Goal: Information Seeking & Learning: Compare options

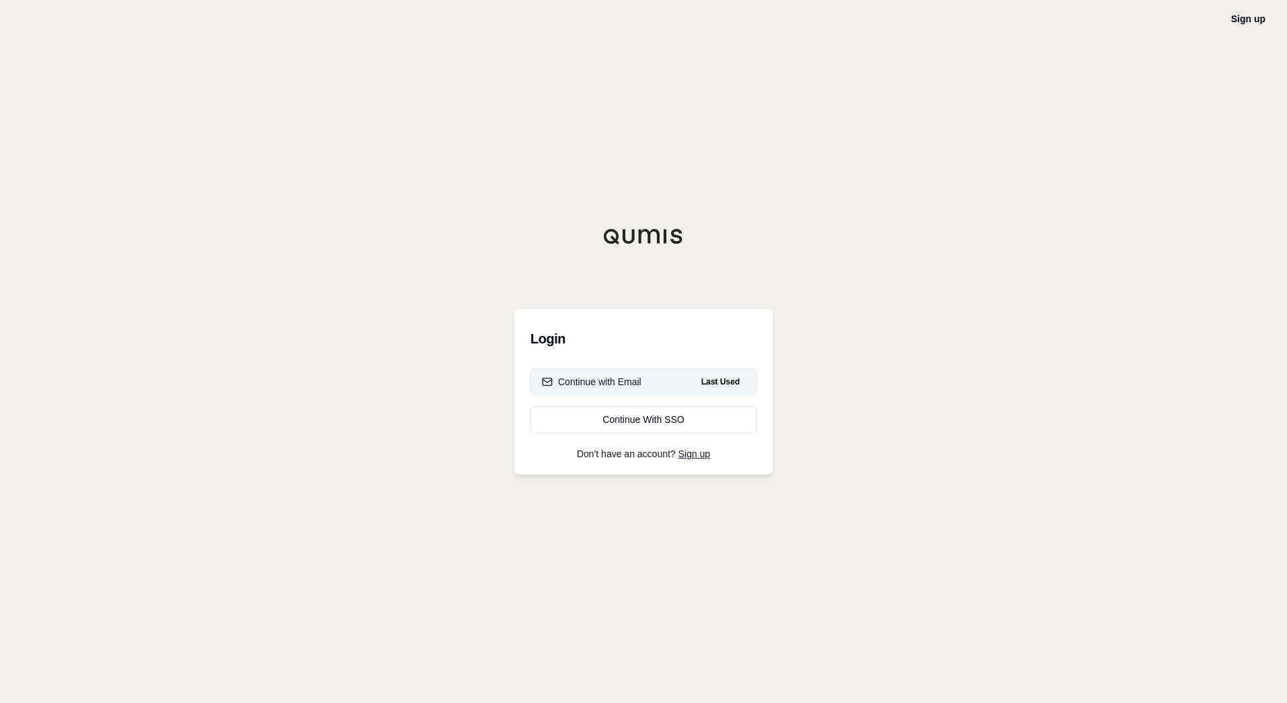
click at [634, 376] on div "Continue with Email" at bounding box center [592, 381] width 100 height 13
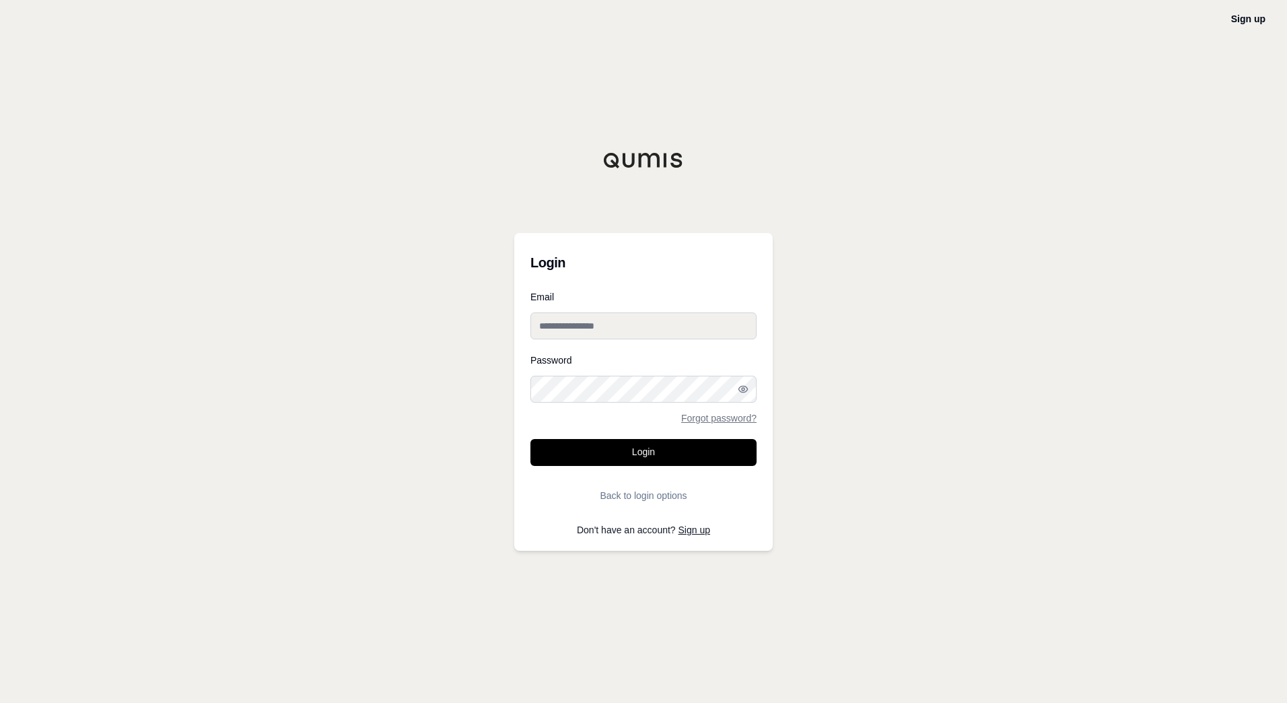
type input "**********"
click at [636, 448] on button "Login" at bounding box center [644, 452] width 226 height 27
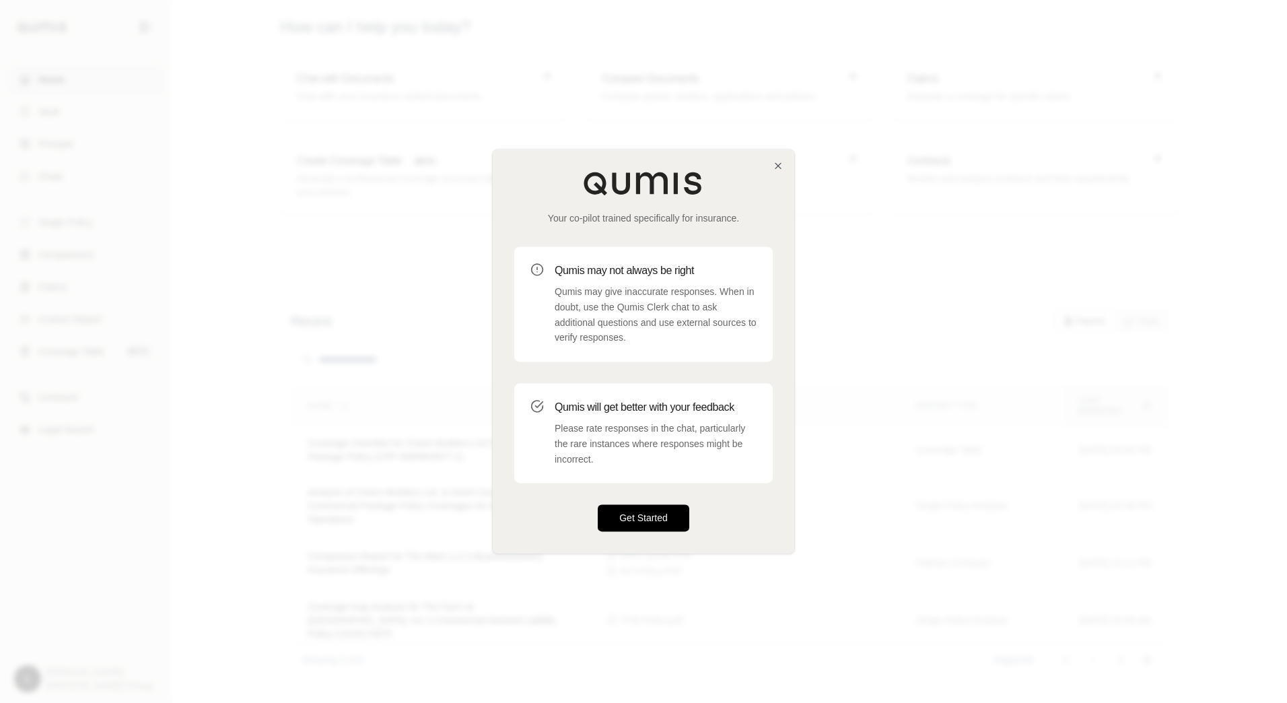
click at [655, 517] on button "Get Started" at bounding box center [644, 518] width 92 height 27
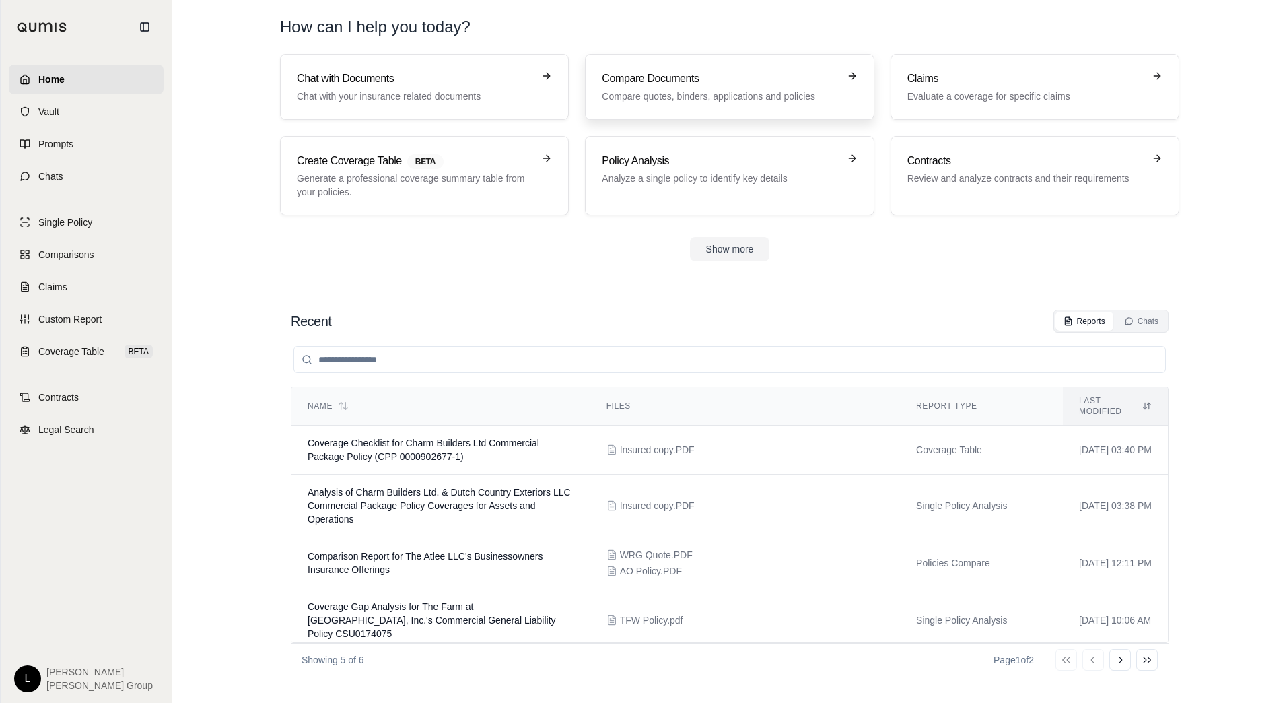
click at [700, 95] on p "Compare quotes, binders, applications and policies" at bounding box center [720, 96] width 236 height 13
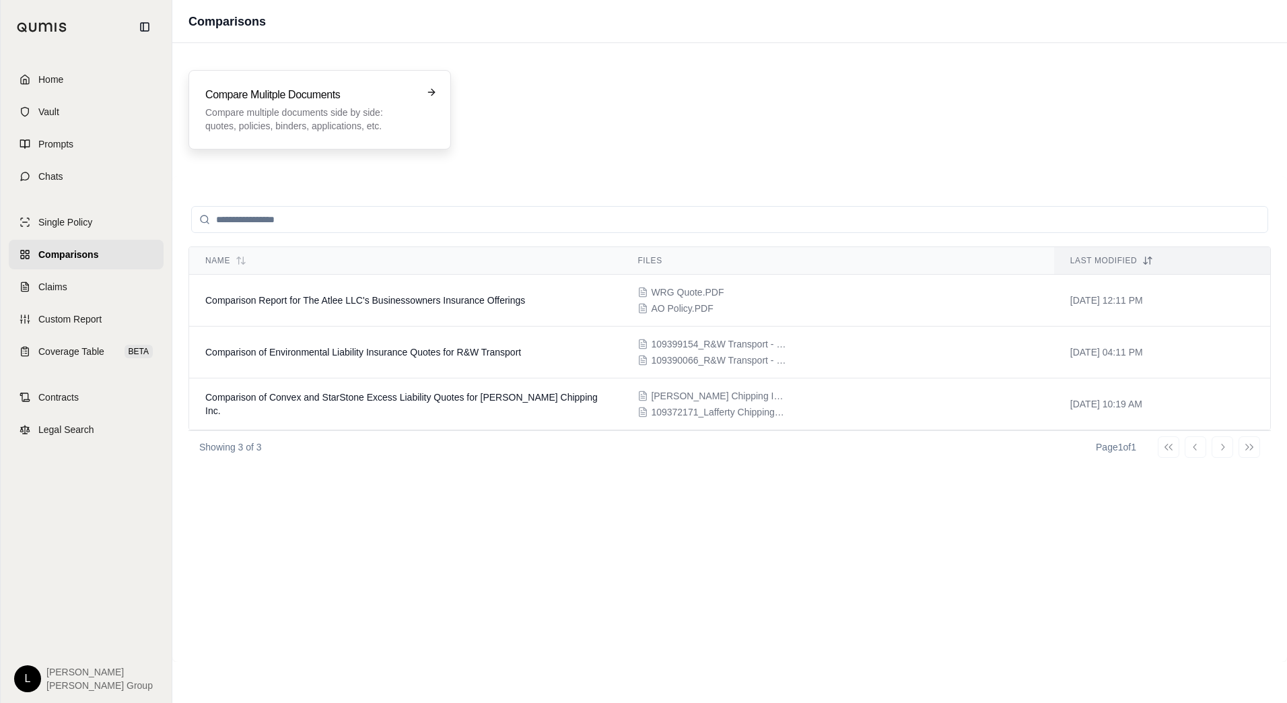
click at [321, 107] on p "Compare multiple documents side by side: quotes, policies, binders, application…" at bounding box center [310, 119] width 210 height 27
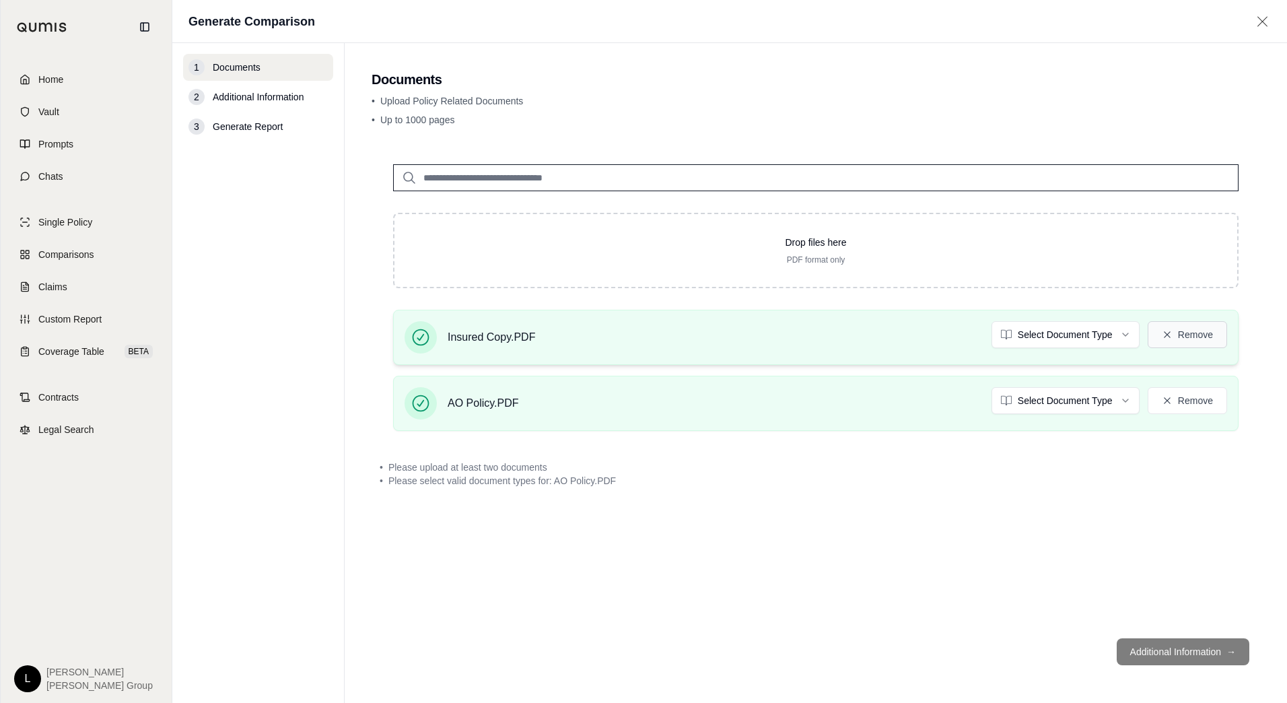
click at [1183, 337] on button "Remove" at bounding box center [1187, 334] width 79 height 27
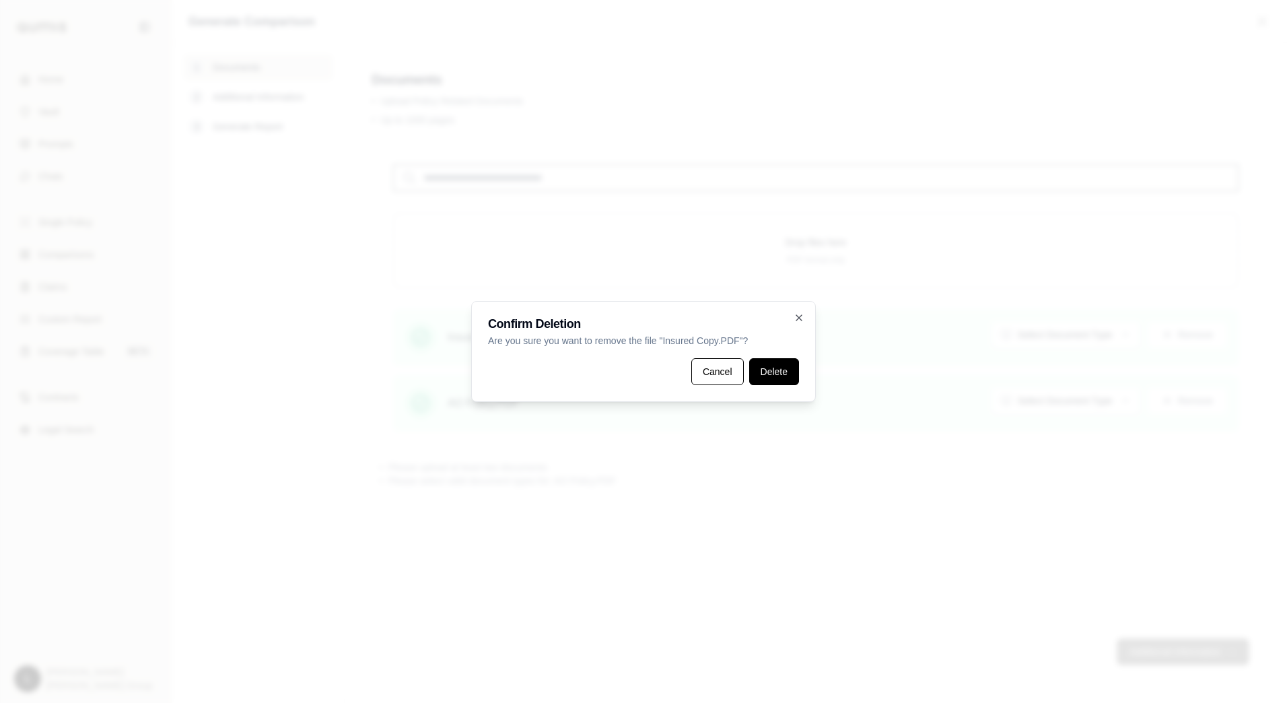
click at [771, 370] on button "Delete" at bounding box center [774, 371] width 50 height 27
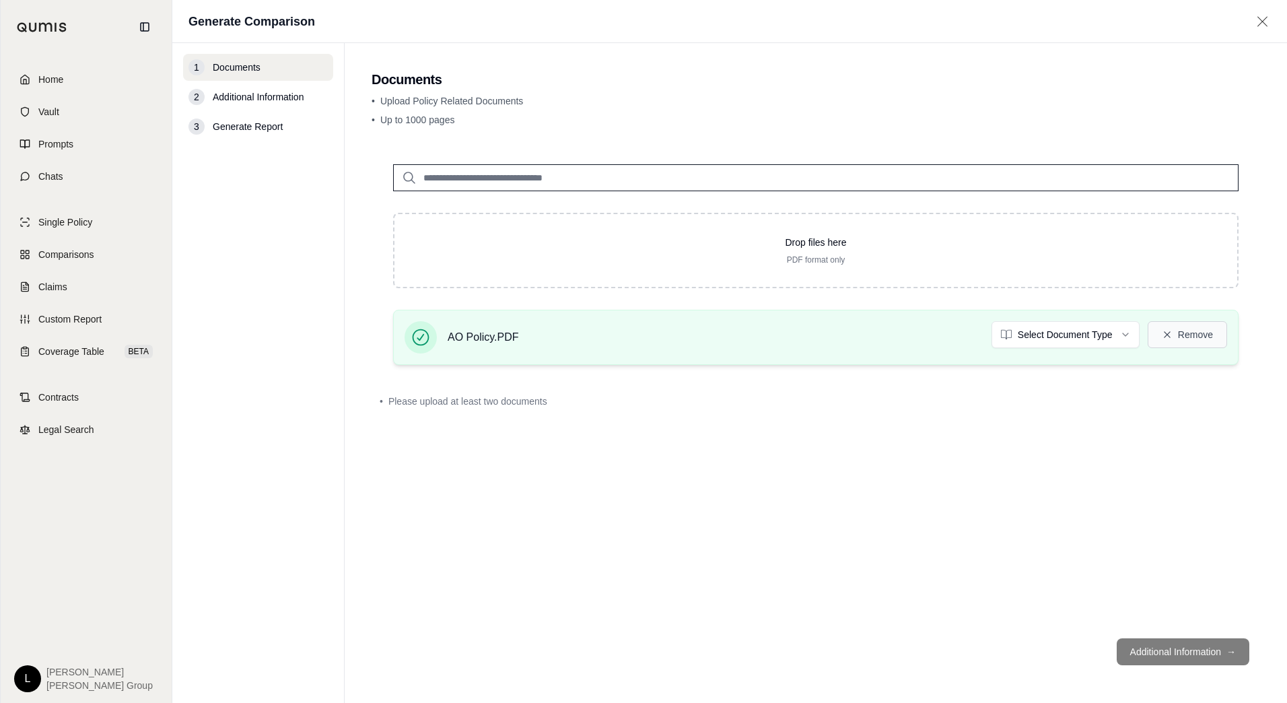
click at [1176, 332] on button "Remove" at bounding box center [1187, 334] width 79 height 27
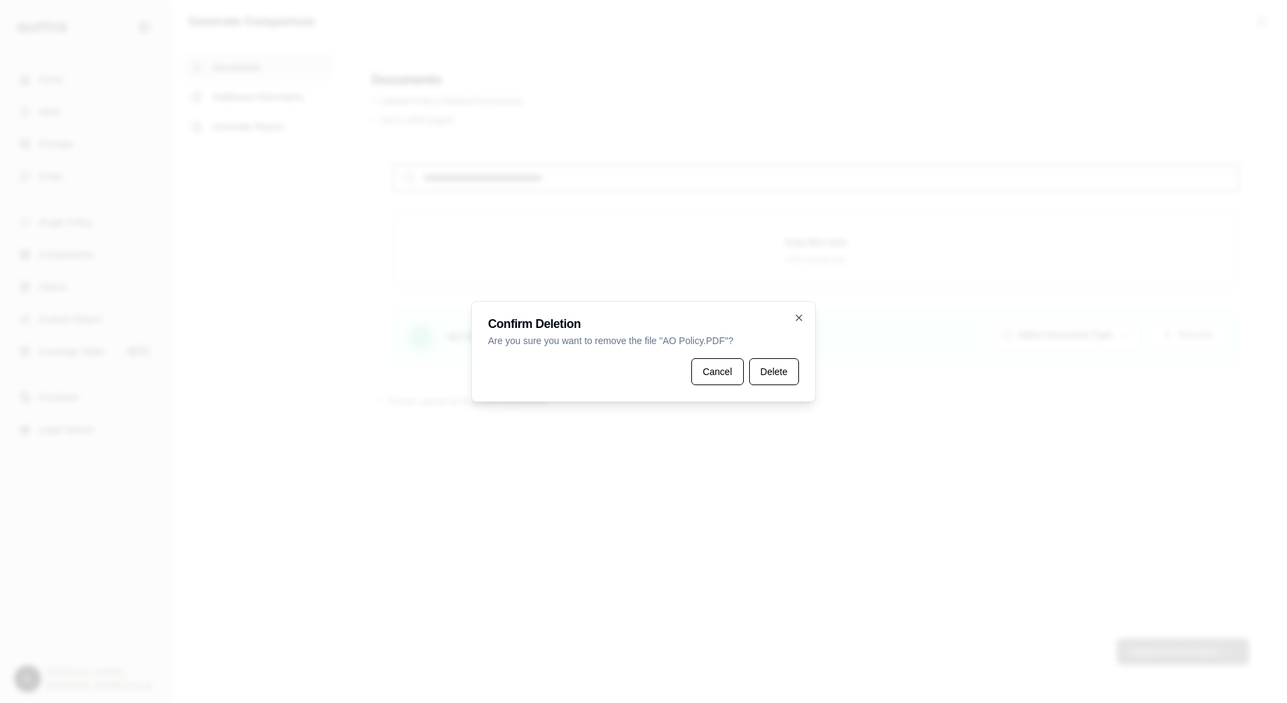
drag, startPoint x: 775, startPoint y: 376, endPoint x: 655, endPoint y: 358, distance: 121.2
click at [775, 375] on button "Delete" at bounding box center [774, 371] width 50 height 27
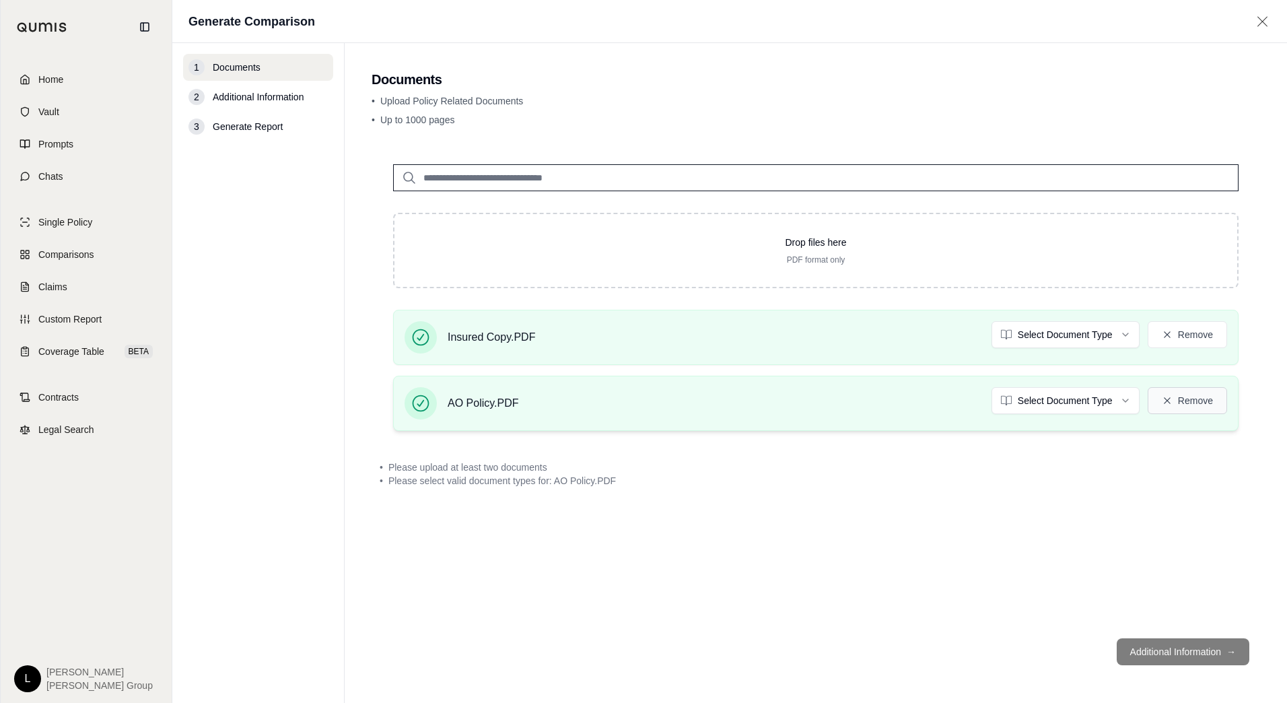
click at [1176, 395] on button "Remove" at bounding box center [1187, 400] width 79 height 27
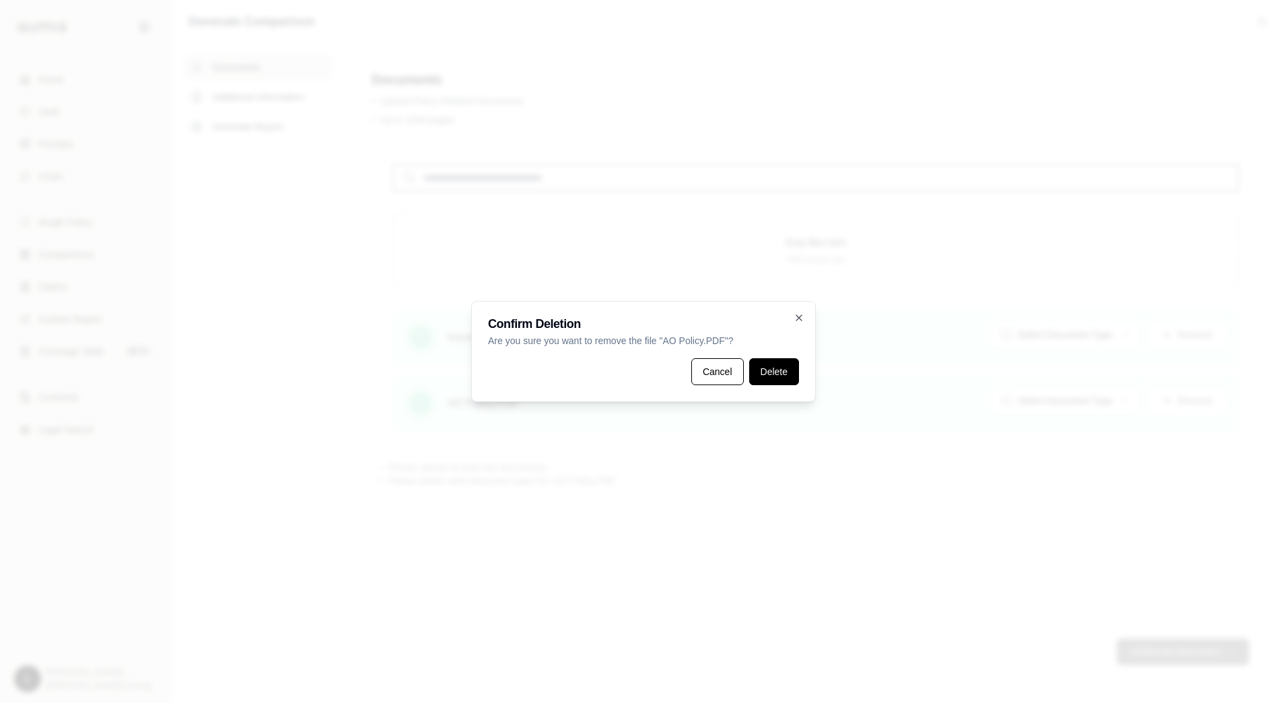
click at [766, 369] on button "Delete" at bounding box center [774, 371] width 50 height 27
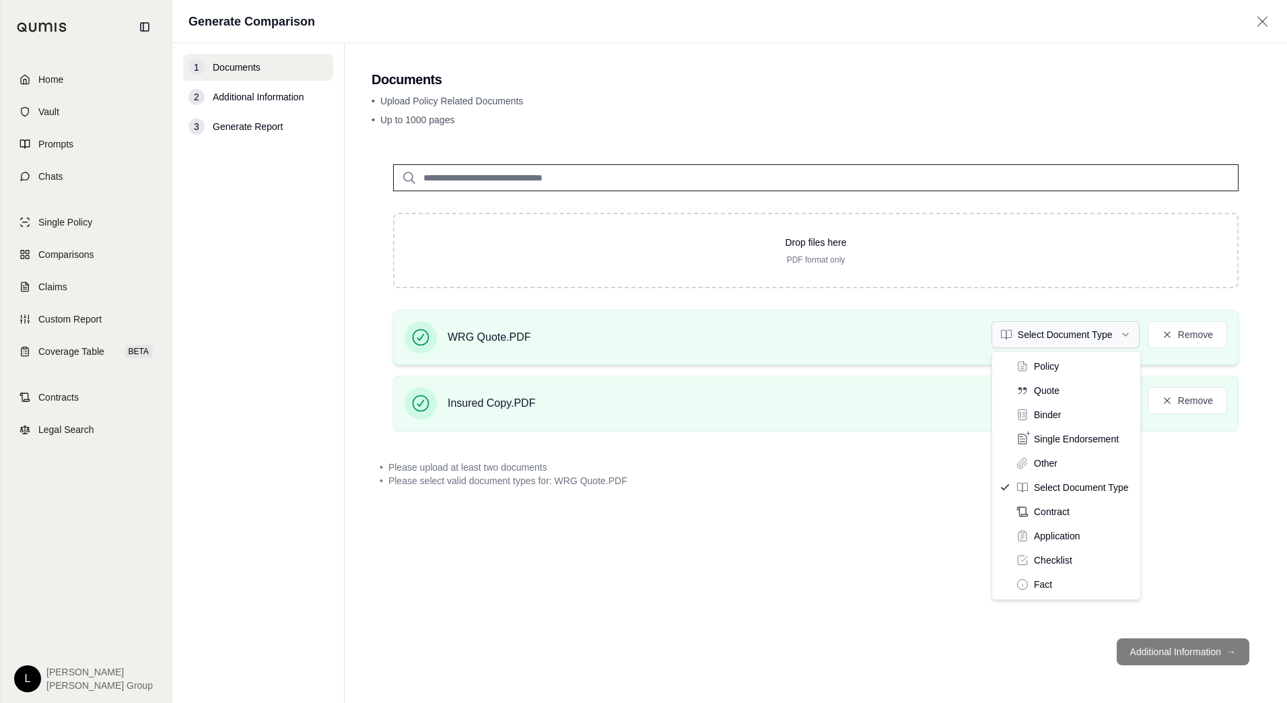
click at [1107, 335] on html "Home Vault Prompts Chats Single Policy Comparisons Claims Custom Report Coverag…" at bounding box center [643, 351] width 1287 height 703
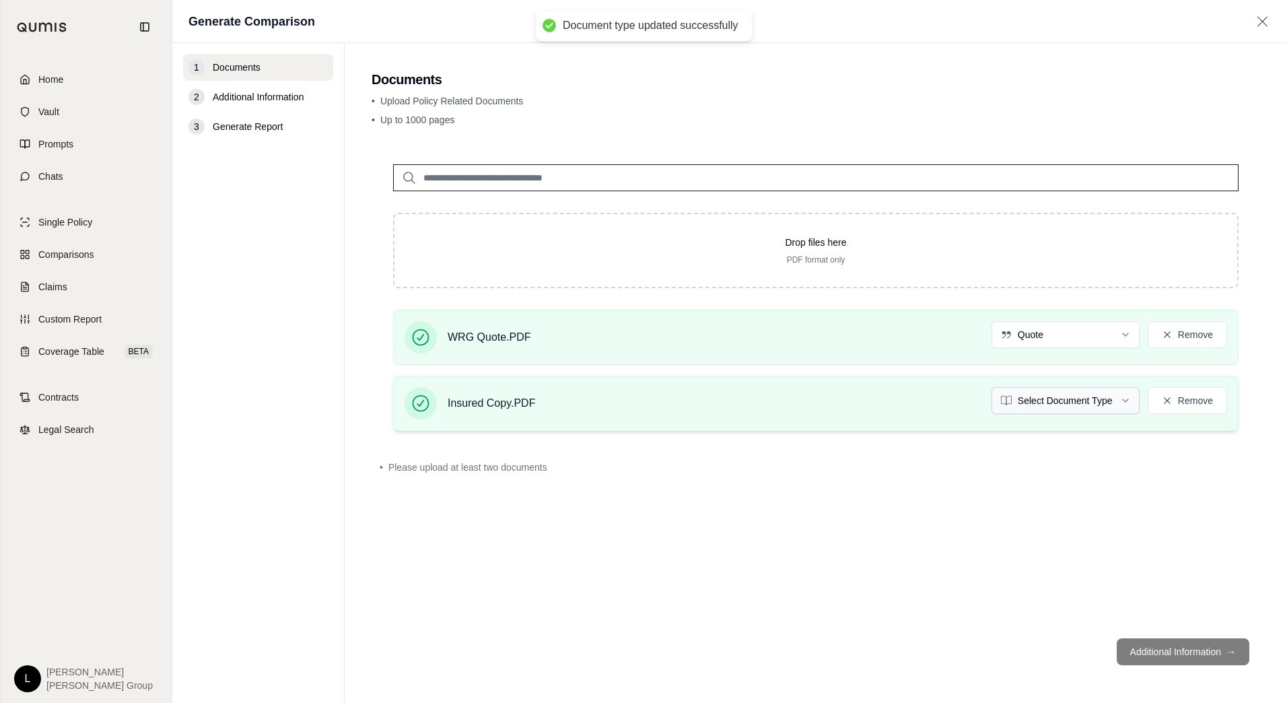
click at [1100, 397] on html "Document type updated successfully Home Vault Prompts Chats Single Policy Compa…" at bounding box center [643, 351] width 1287 height 703
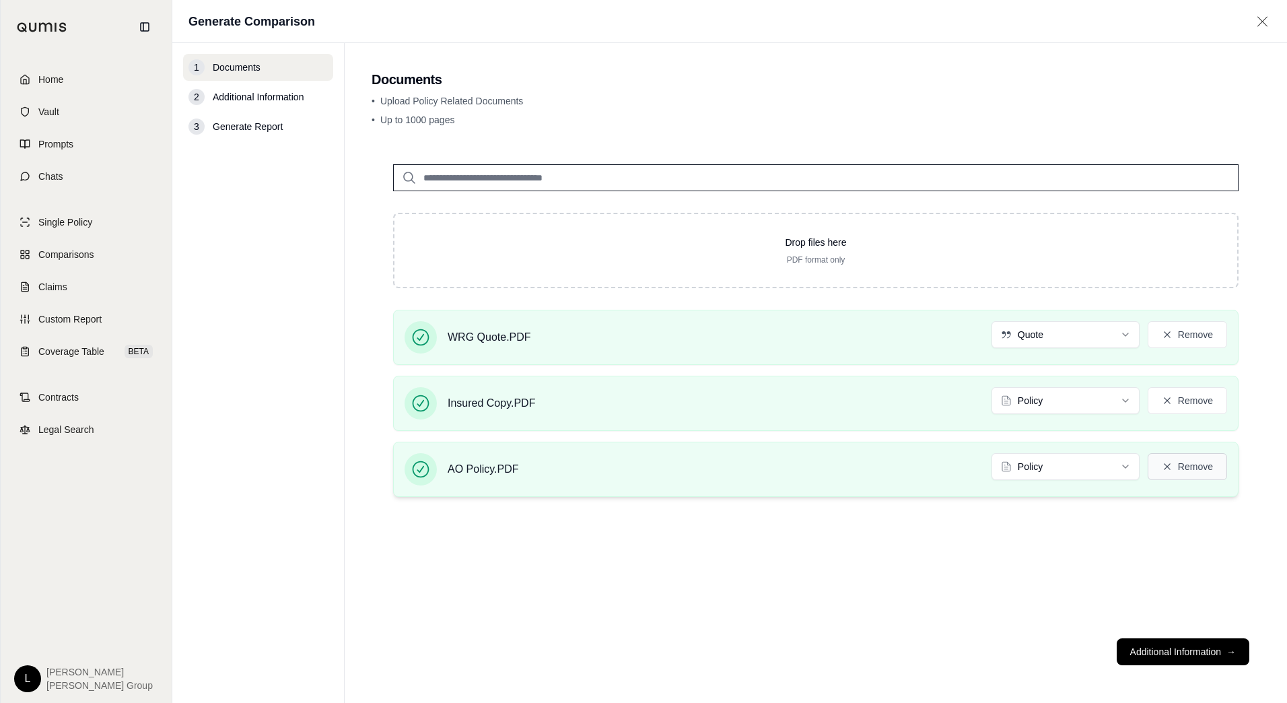
click at [1195, 466] on button "Remove" at bounding box center [1187, 466] width 79 height 27
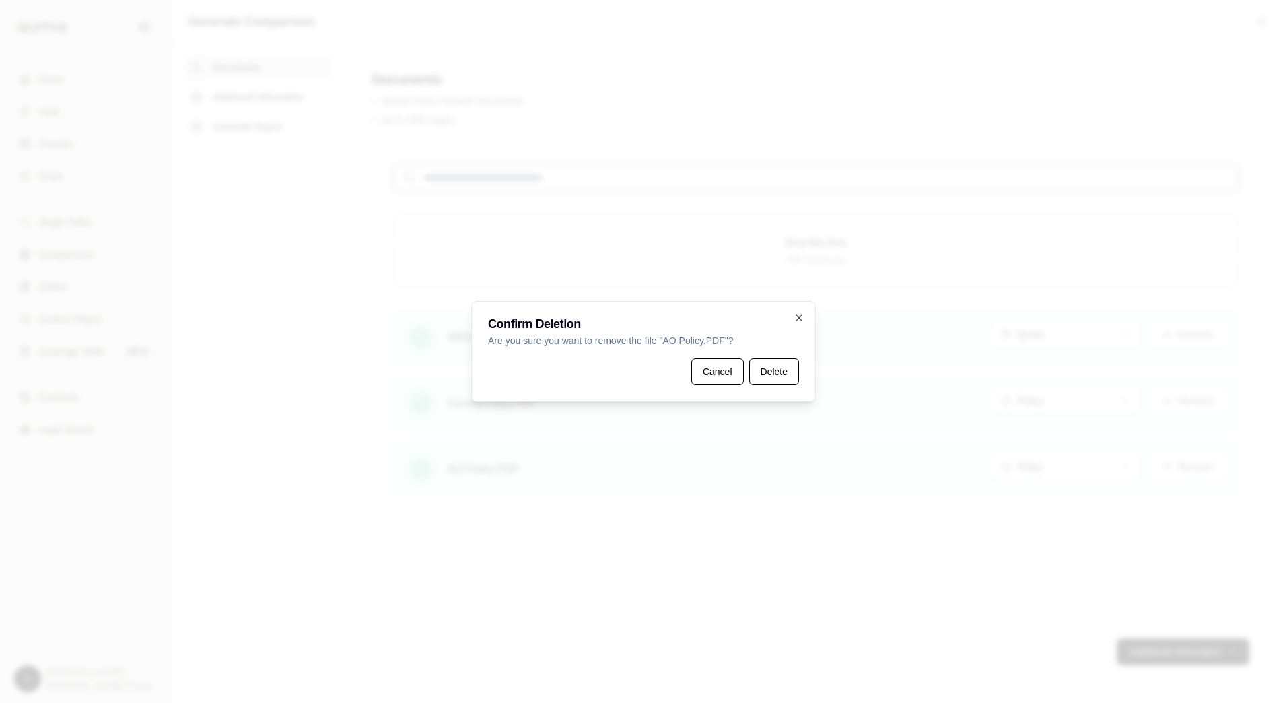
click at [776, 372] on button "Delete" at bounding box center [774, 371] width 50 height 27
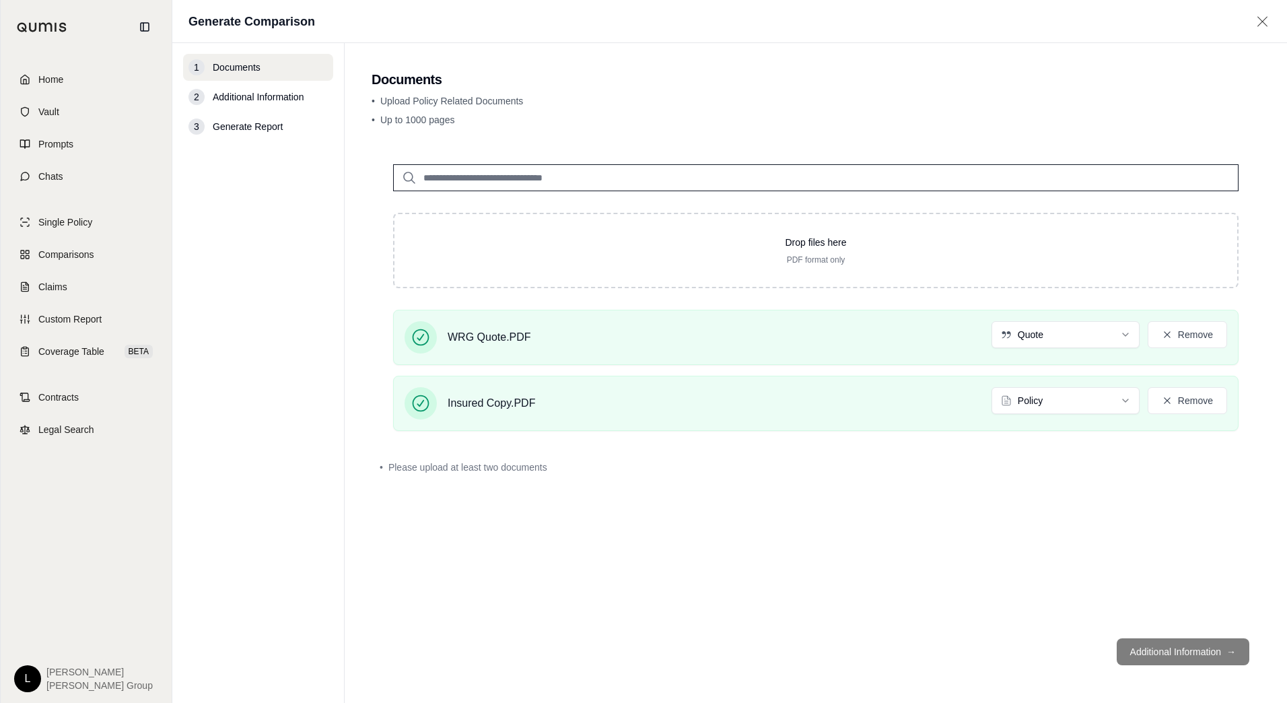
click at [1134, 558] on div "Drop files here PDF format only WRG Quote.PDF Quote Remove Insured Copy.PDF Pol…" at bounding box center [816, 385] width 889 height 485
click at [1149, 646] on footer "Additional Information →" at bounding box center [816, 652] width 889 height 48
drag, startPoint x: 1149, startPoint y: 646, endPoint x: 747, endPoint y: 545, distance: 415.0
click at [747, 545] on div "Drop files here PDF format only WRG Quote.PDF Quote Remove Insured Copy.PDF Pol…" at bounding box center [816, 385] width 889 height 485
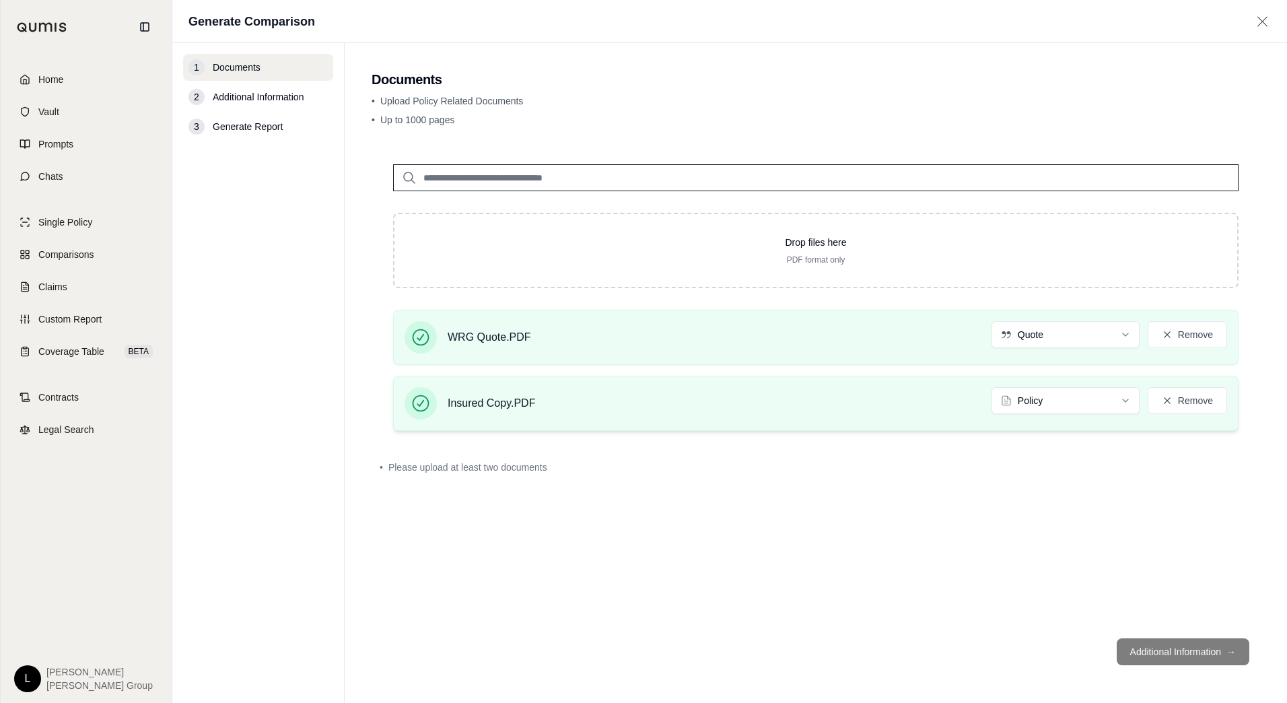
click at [694, 401] on div "Insured Copy.PDF Policy Remove" at bounding box center [816, 403] width 823 height 32
click at [440, 410] on div "Insured Copy.PDF" at bounding box center [470, 403] width 131 height 32
click at [497, 402] on span "Insured Copy.PDF" at bounding box center [492, 403] width 88 height 16
drag, startPoint x: 497, startPoint y: 402, endPoint x: 625, endPoint y: 414, distance: 128.5
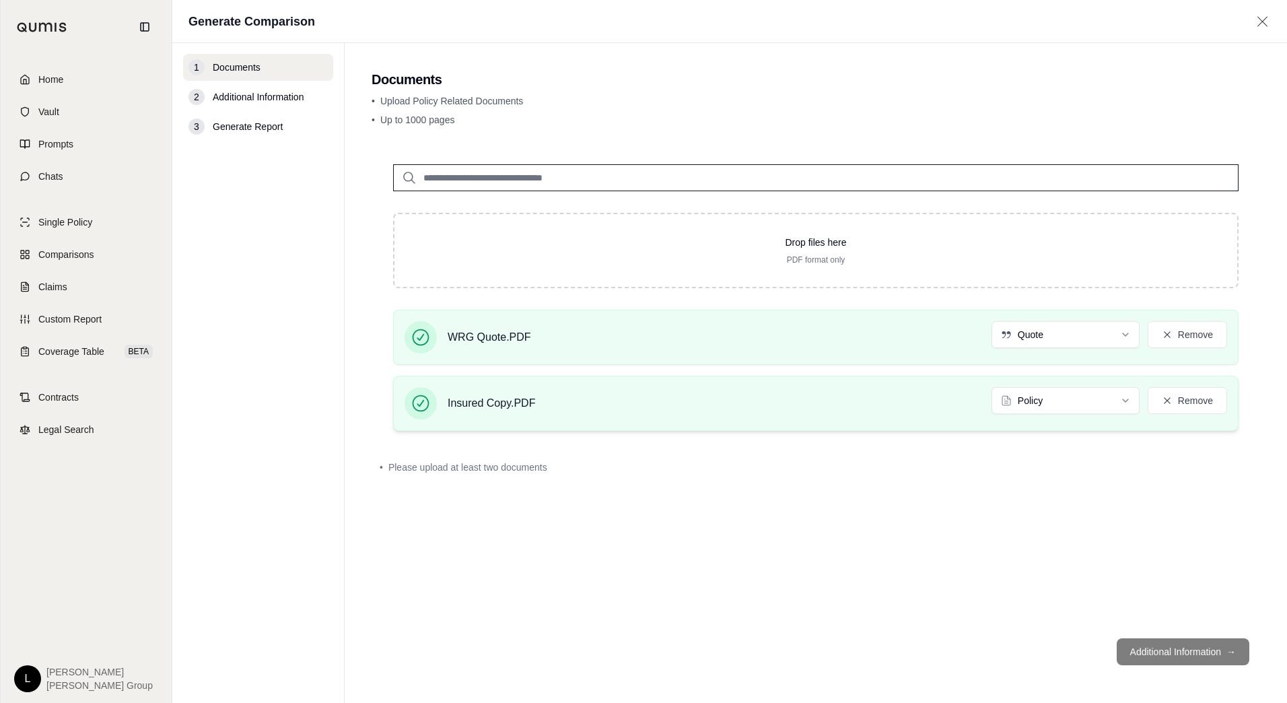
click at [625, 414] on div "Insured Copy.PDF Policy Remove" at bounding box center [816, 403] width 823 height 32
click at [1190, 400] on button "Remove" at bounding box center [1187, 400] width 79 height 27
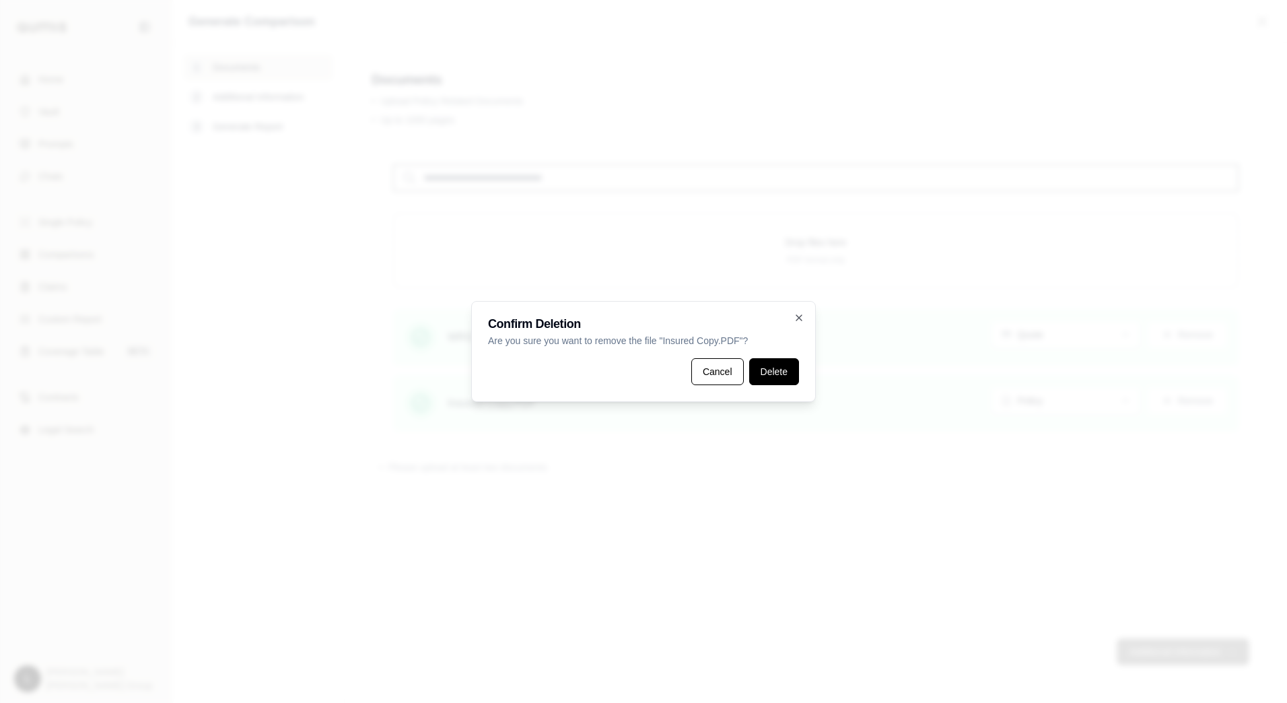
click at [772, 374] on button "Delete" at bounding box center [774, 371] width 50 height 27
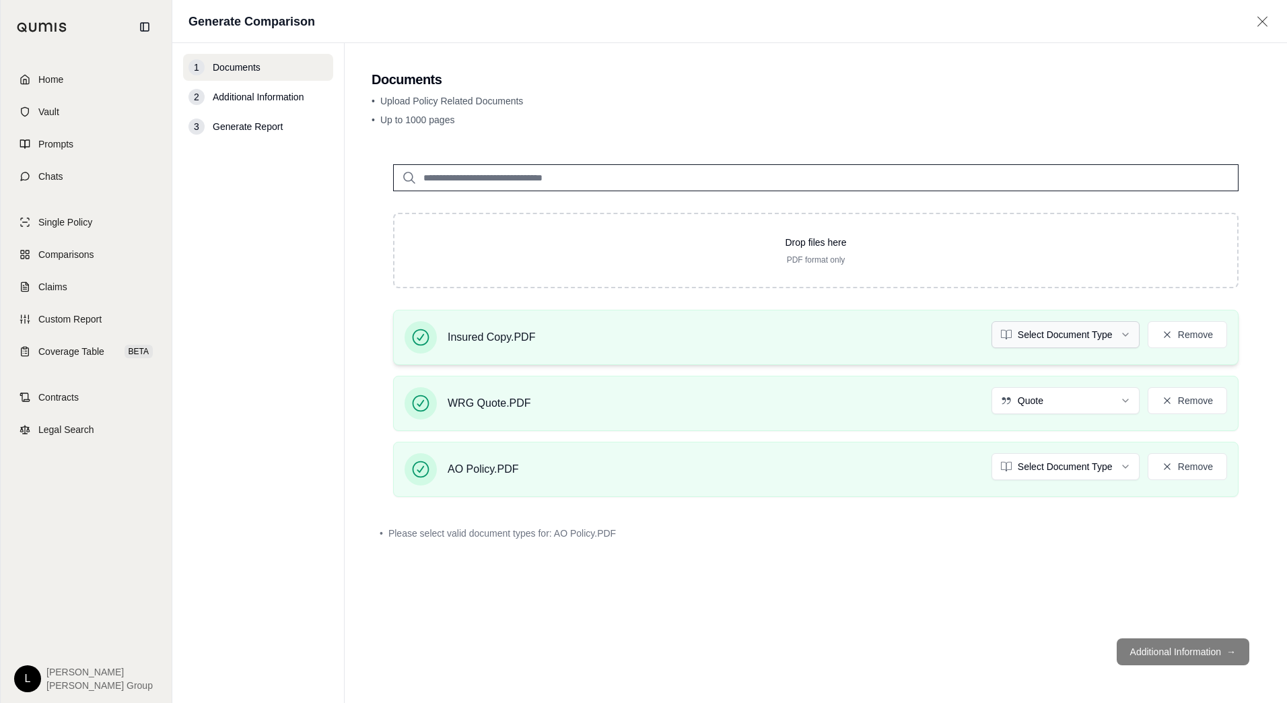
click at [1062, 331] on html "Home Vault Prompts Chats Single Policy Comparisons Claims Custom Report Coverag…" at bounding box center [643, 351] width 1287 height 703
click at [1171, 651] on button "Additional Information →" at bounding box center [1183, 651] width 133 height 27
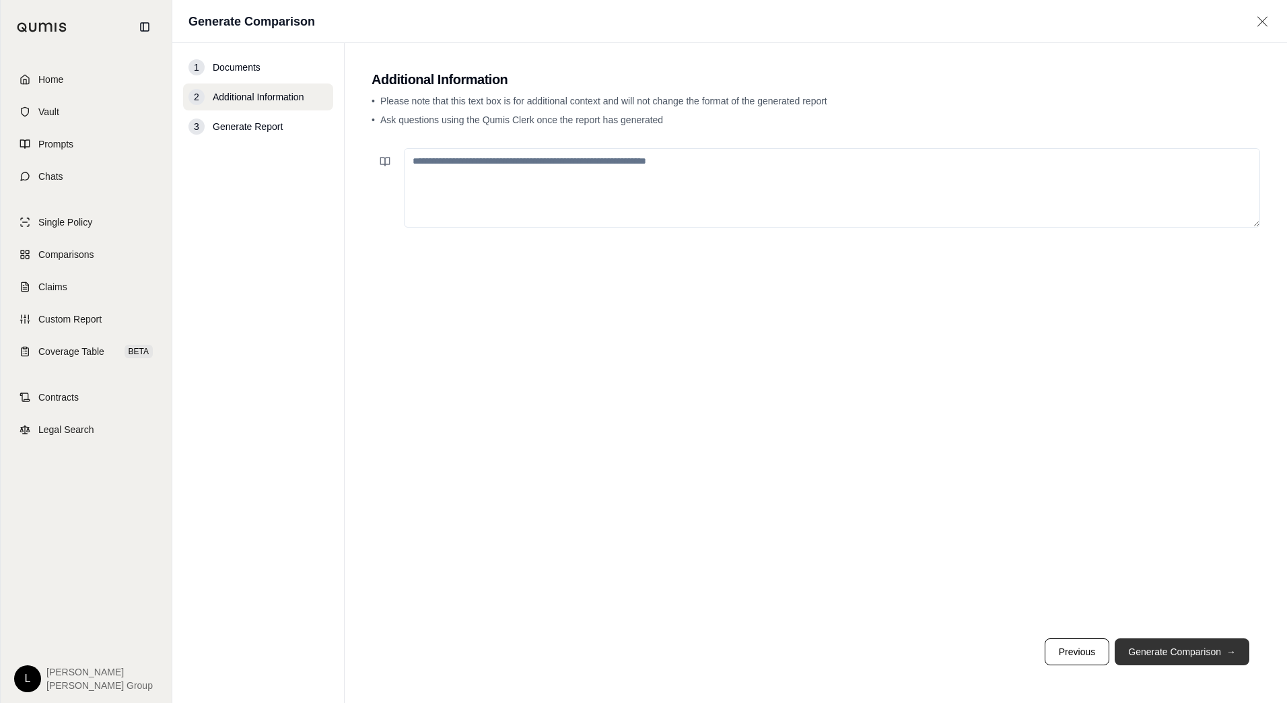
click at [1180, 649] on button "Generate Comparison →" at bounding box center [1182, 651] width 135 height 27
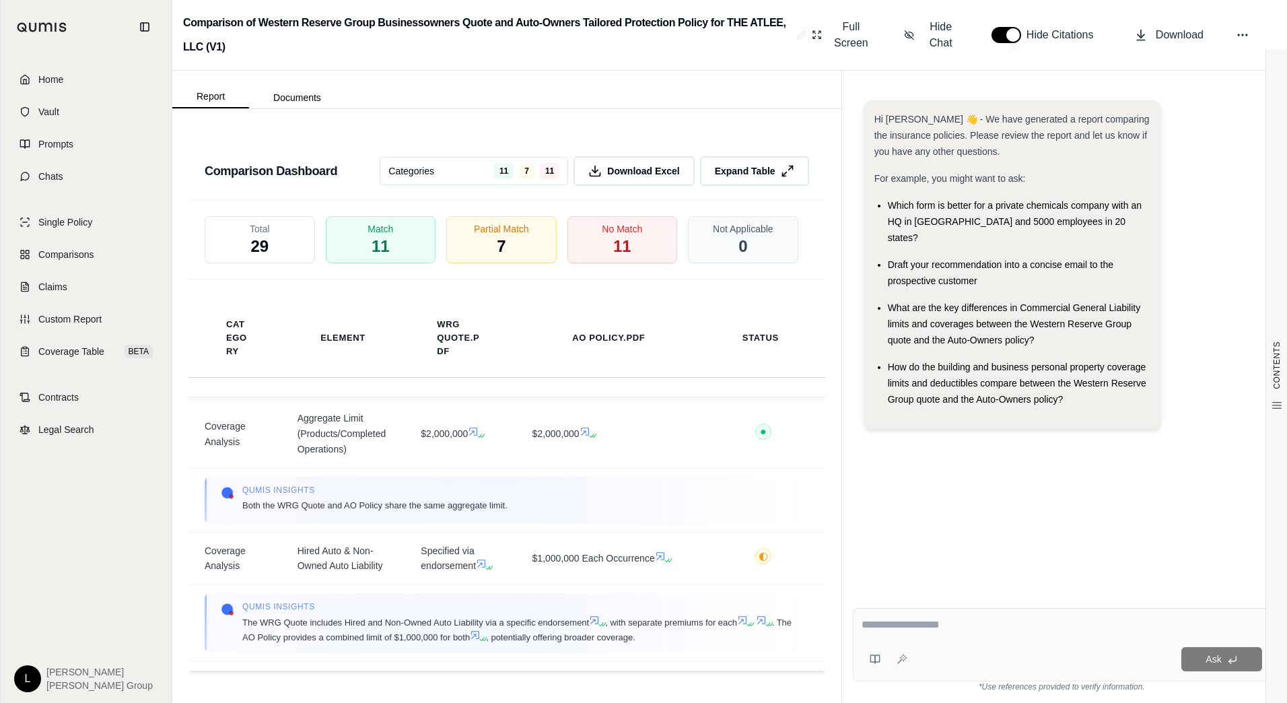
scroll to position [673, 0]
